Goal: Task Accomplishment & Management: Use online tool/utility

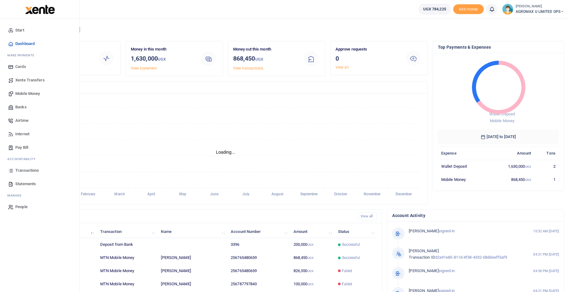
scroll to position [5, 5]
click at [29, 94] on span "Mobile Money" at bounding box center [27, 94] width 25 height 6
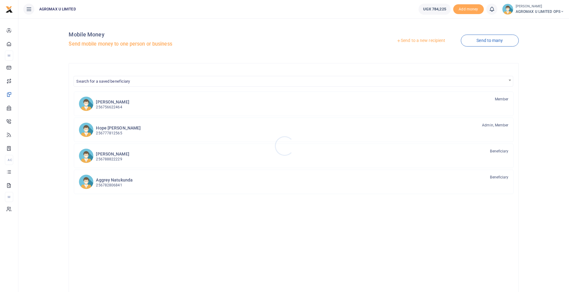
click at [410, 42] on div at bounding box center [284, 146] width 569 height 292
click at [410, 42] on link "Send to a new recipient" at bounding box center [421, 40] width 80 height 11
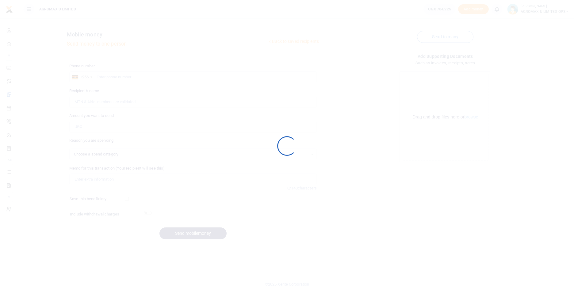
select select
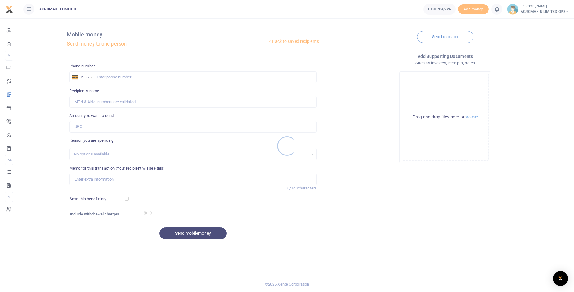
click at [109, 76] on div at bounding box center [287, 146] width 574 height 292
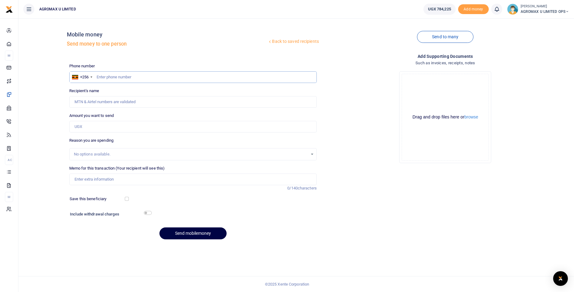
click at [100, 74] on input "text" at bounding box center [192, 77] width 247 height 12
type input "773283283"
click at [99, 128] on input "Amount you want to send" at bounding box center [192, 127] width 247 height 12
type input "10"
type input "Ochom Zurah"
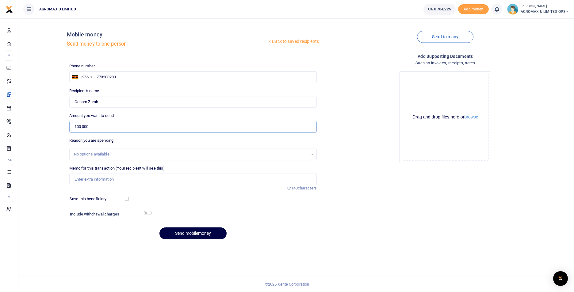
type input "100,000"
click at [99, 184] on input "Memo for this transaction (Your recipient will see this)" at bounding box center [192, 180] width 247 height 12
type input "utilities moroto office"
click at [196, 237] on button "Send mobilemoney" at bounding box center [192, 234] width 67 height 12
click at [109, 78] on input "text" at bounding box center [192, 77] width 247 height 12
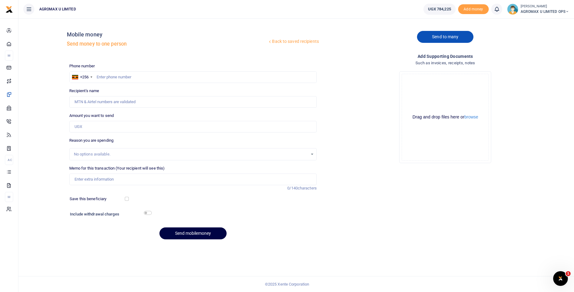
click at [439, 33] on link "Send to many" at bounding box center [445, 37] width 56 height 12
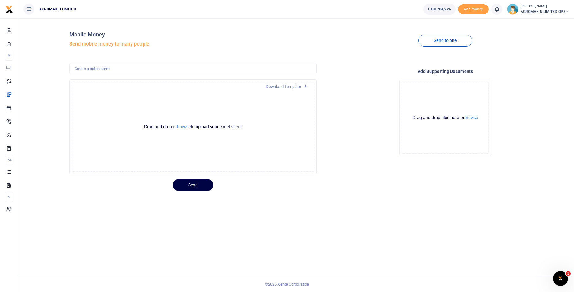
click at [182, 128] on button "browse" at bounding box center [184, 127] width 14 height 5
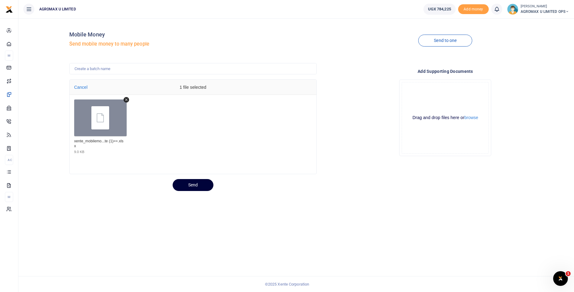
click at [189, 185] on button "Send" at bounding box center [193, 185] width 41 height 12
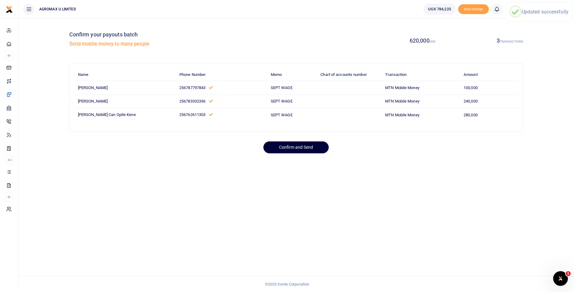
click at [291, 147] on button "Confirm and Send" at bounding box center [295, 148] width 65 height 12
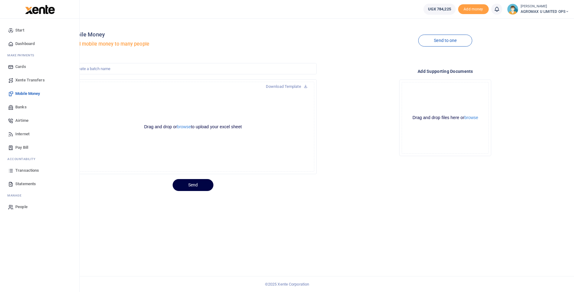
click at [20, 44] on span "Dashboard" at bounding box center [24, 44] width 19 height 6
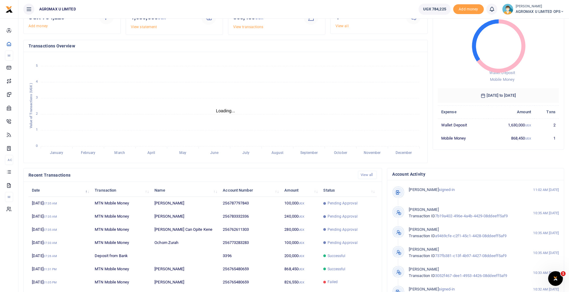
scroll to position [74, 0]
